Goal: Task Accomplishment & Management: Use online tool/utility

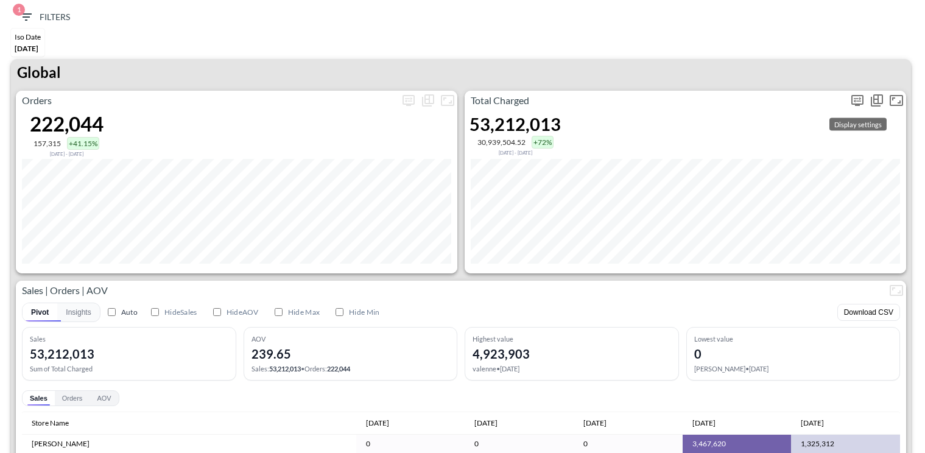
click at [858, 104] on icon "more" at bounding box center [858, 100] width 12 height 11
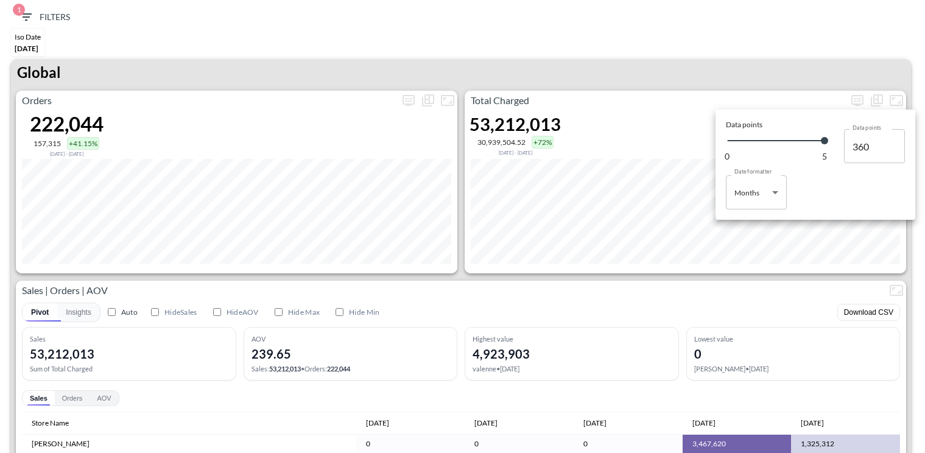
click at [751, 194] on body "BI.P.EYE, Interactive Analytics Dashboards 1 Filters Iso Date Jun 01, 2025 Glob…" at bounding box center [462, 226] width 925 height 453
click at [750, 221] on div "Days" at bounding box center [744, 223] width 16 height 11
type input "Days"
type input "131"
click at [787, 258] on div at bounding box center [462, 226] width 925 height 453
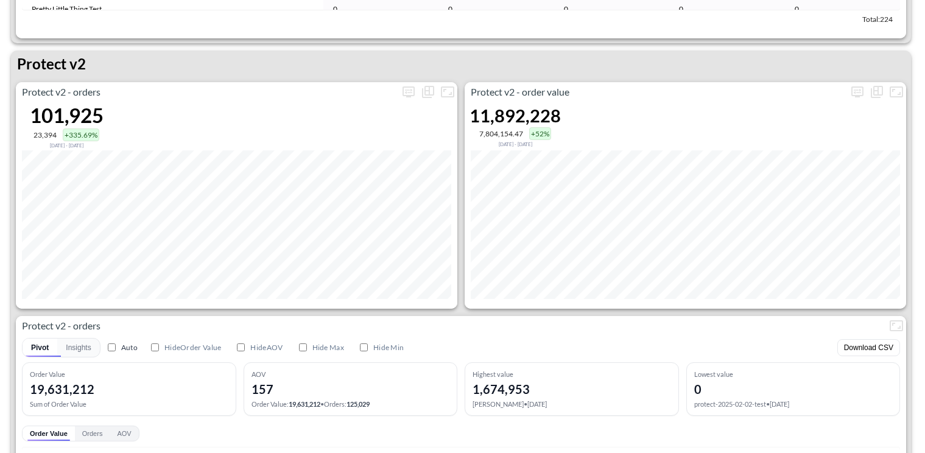
scroll to position [2347, 0]
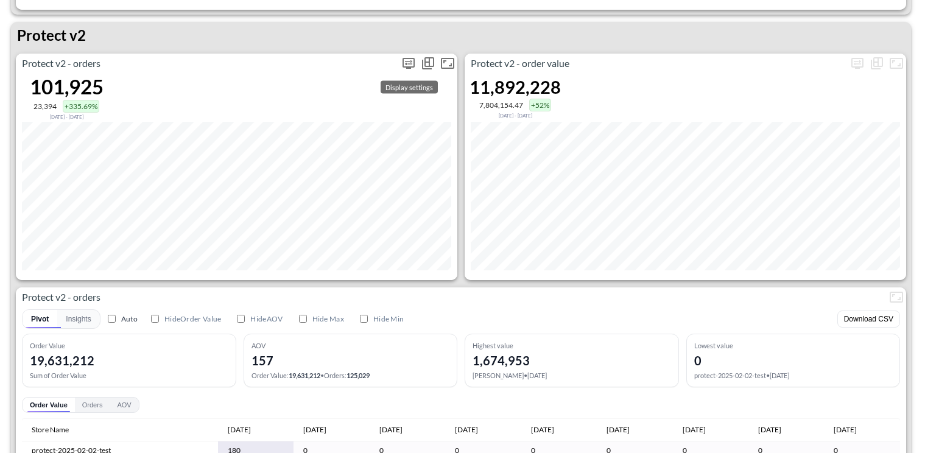
click at [407, 63] on icon "more" at bounding box center [408, 63] width 15 height 15
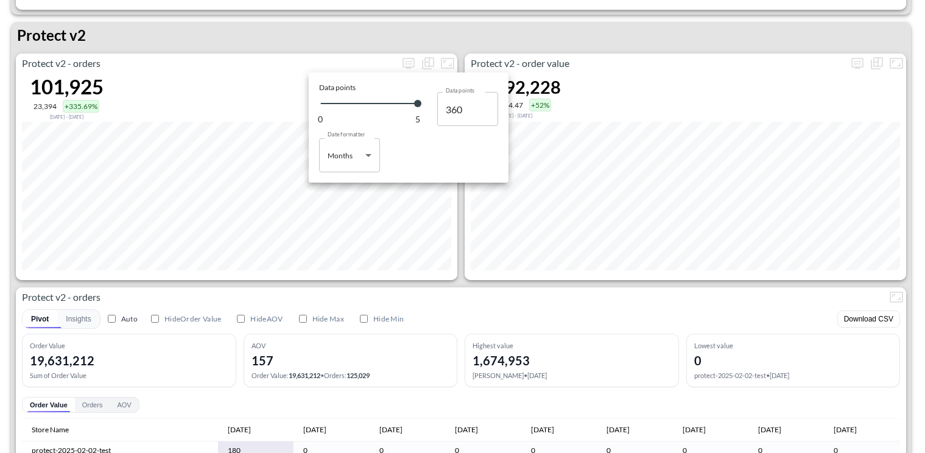
click at [354, 158] on body "BI.P.EYE, Interactive Analytics Dashboards 1 Filters Iso Date Jun 01, 2025 Glob…" at bounding box center [462, 226] width 925 height 453
click at [354, 183] on li "Days" at bounding box center [349, 186] width 61 height 18
type input "Days"
type input "131"
click at [428, 279] on div at bounding box center [462, 226] width 925 height 453
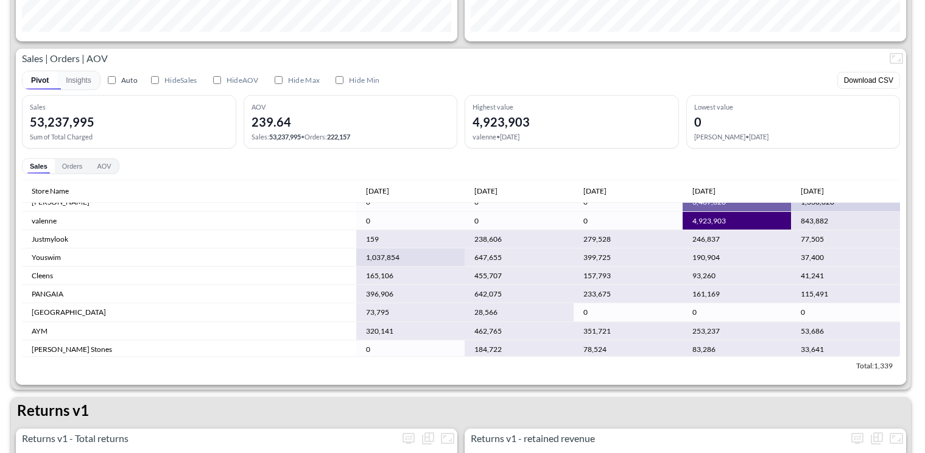
scroll to position [11, 0]
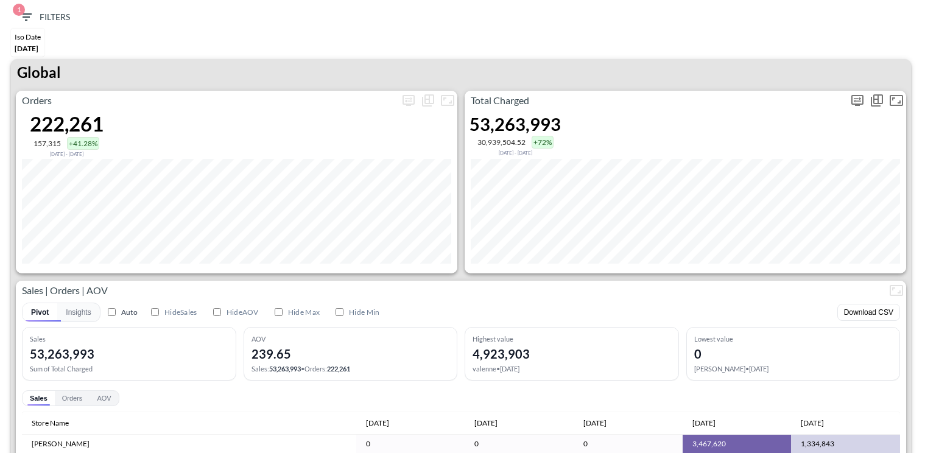
click at [868, 100] on button "Show as…" at bounding box center [876, 100] width 19 height 19
click at [859, 99] on div at bounding box center [462, 226] width 925 height 453
click at [851, 101] on icon "more" at bounding box center [857, 100] width 15 height 15
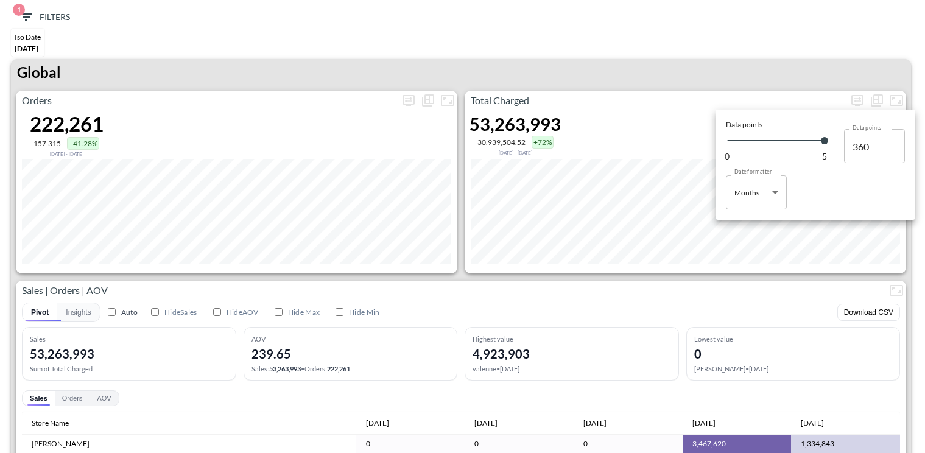
click at [764, 195] on body "BI.P.EYE, Interactive Analytics Dashboards 1 Filters Iso Date [DATE] Global Ord…" at bounding box center [462, 226] width 925 height 453
click at [724, 233] on div at bounding box center [462, 226] width 925 height 453
click at [740, 214] on div "Data points 0 5 Data points 360 Data points Date formatter Months Months Date f…" at bounding box center [816, 165] width 194 height 104
click at [740, 199] on body "BI.P.EYE, Interactive Analytics Dashboards 1 Filters Iso Date [DATE] Global Ord…" at bounding box center [462, 226] width 925 height 453
click at [740, 219] on div "Days" at bounding box center [744, 223] width 16 height 11
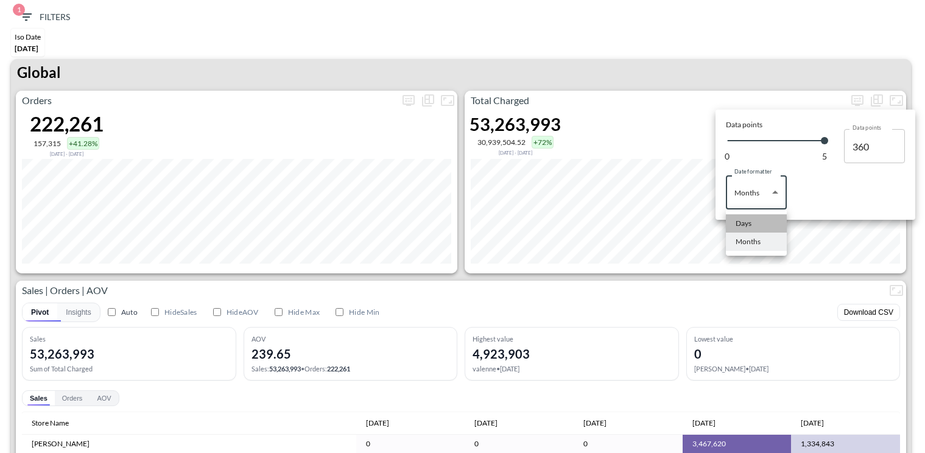
type input "Days"
type input "131"
click at [702, 94] on div at bounding box center [462, 226] width 925 height 453
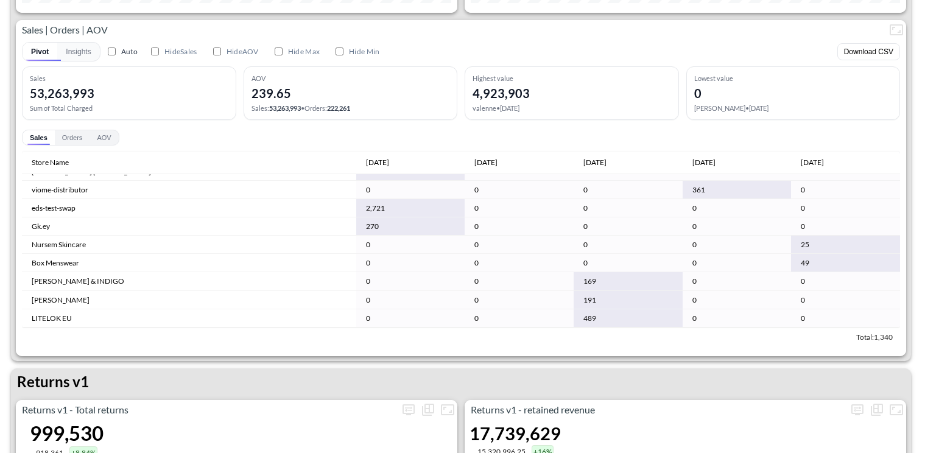
scroll to position [262, 0]
